Goal: Task Accomplishment & Management: Use online tool/utility

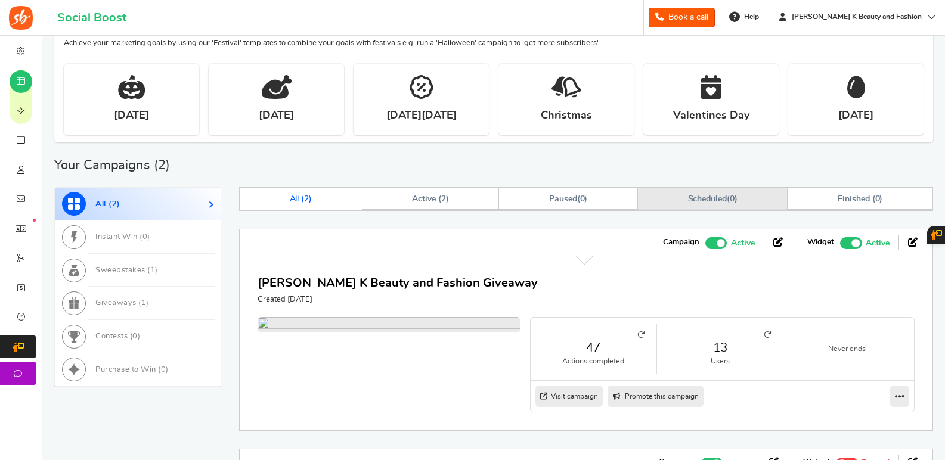
scroll to position [417, 0]
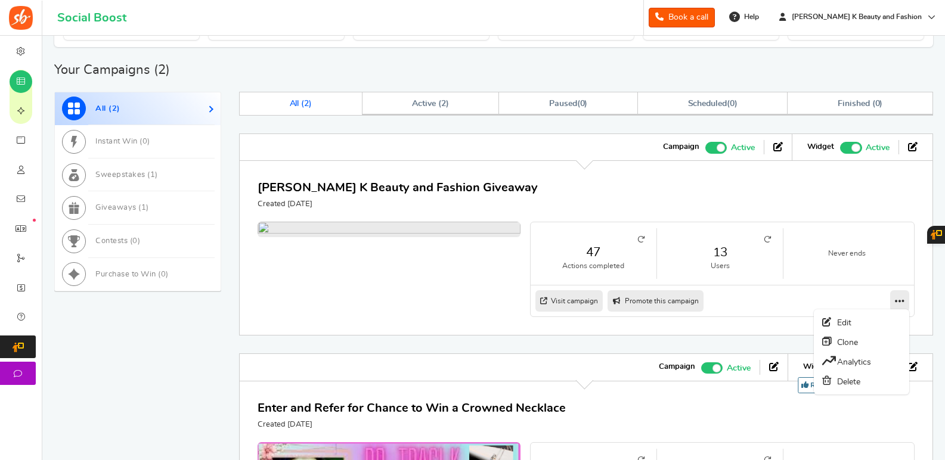
click at [894, 300] on link at bounding box center [899, 300] width 19 height 21
click at [837, 324] on link "Edit" at bounding box center [861, 322] width 88 height 19
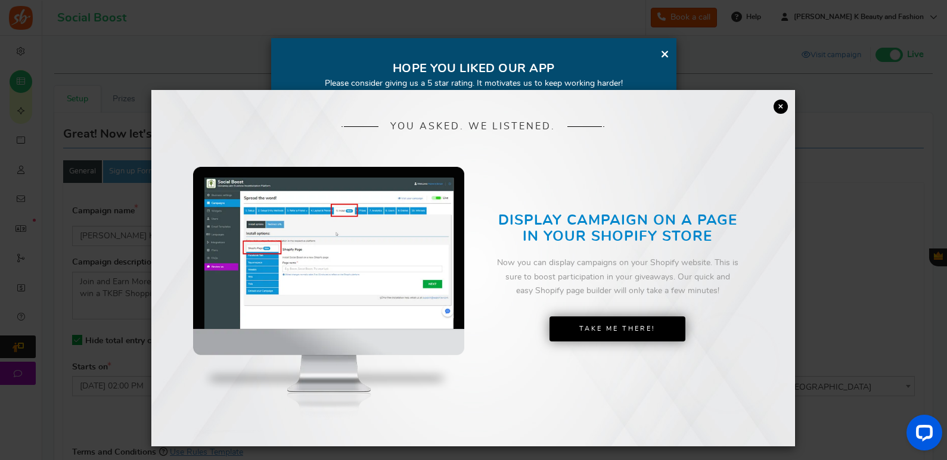
click at [774, 108] on link "×" at bounding box center [781, 107] width 14 height 14
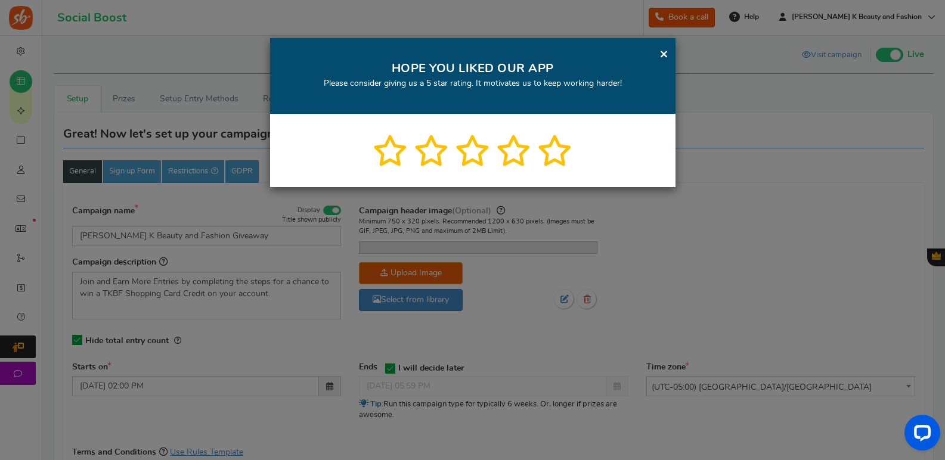
click at [667, 55] on link "×" at bounding box center [663, 53] width 9 height 15
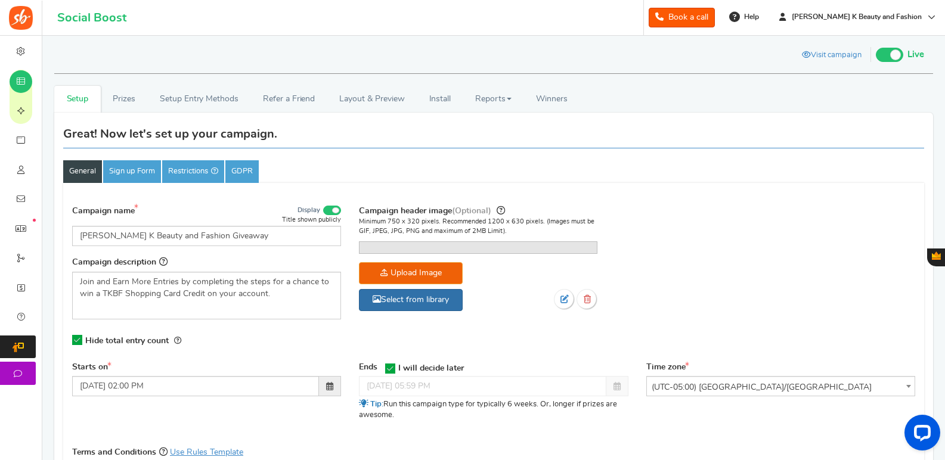
click at [448, 311] on link "Select from library" at bounding box center [411, 300] width 104 height 22
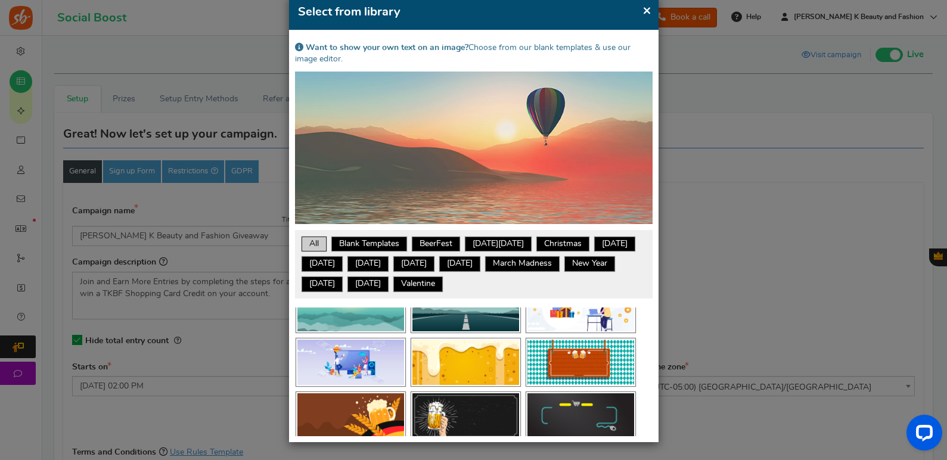
scroll to position [358, 0]
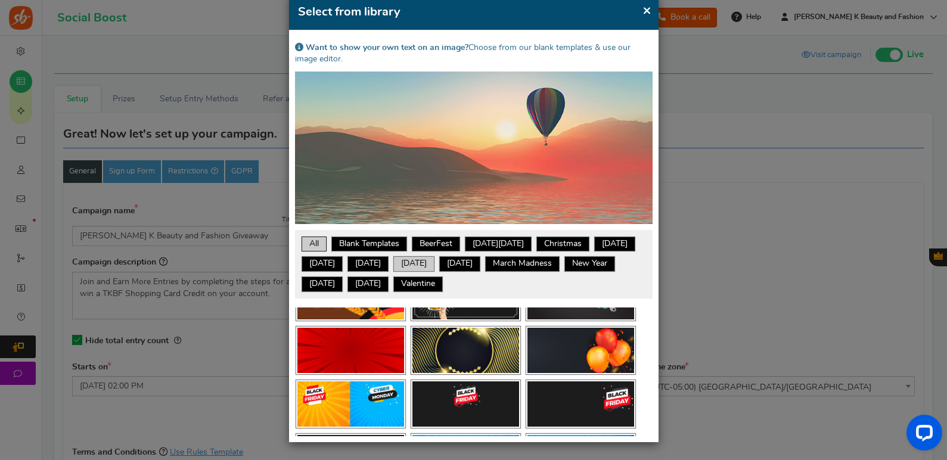
click at [432, 263] on link "[DATE]" at bounding box center [414, 264] width 38 height 12
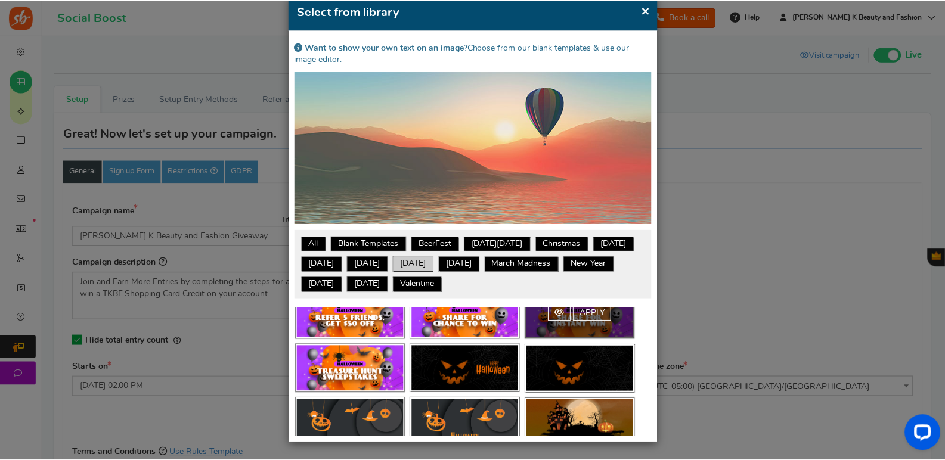
scroll to position [775, 0]
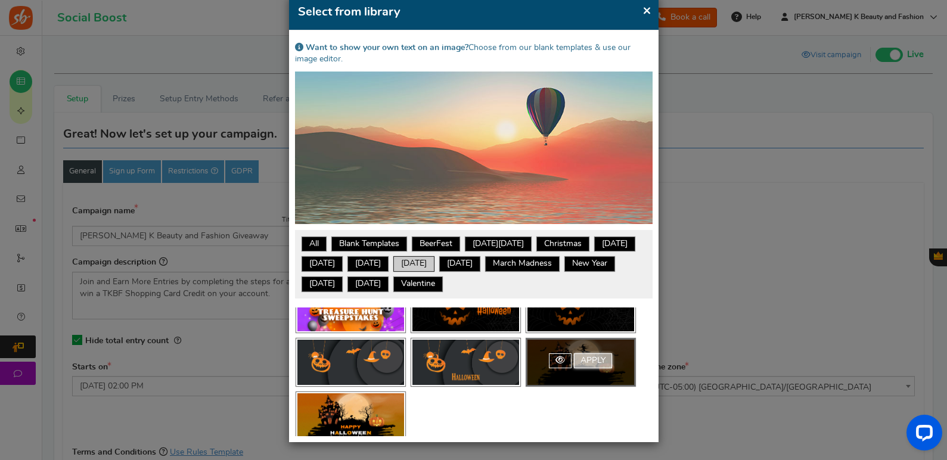
click at [595, 360] on link "Apply" at bounding box center [593, 360] width 38 height 15
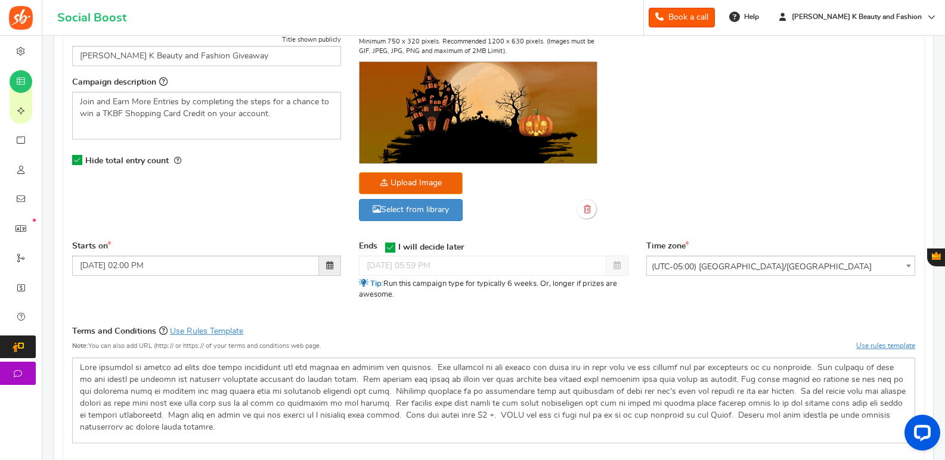
scroll to position [417, 0]
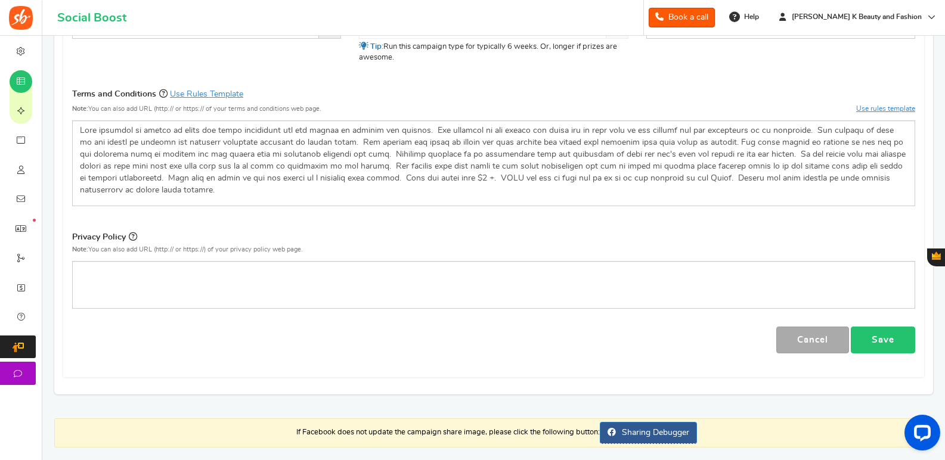
click at [897, 342] on link "Save" at bounding box center [883, 340] width 64 height 27
